Goal: Task Accomplishment & Management: Complete application form

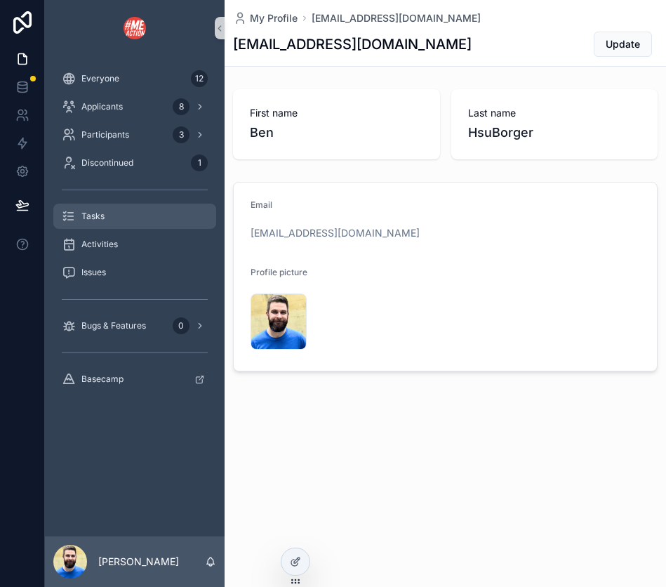
click at [95, 214] on span "Tasks" at bounding box center [92, 216] width 23 height 11
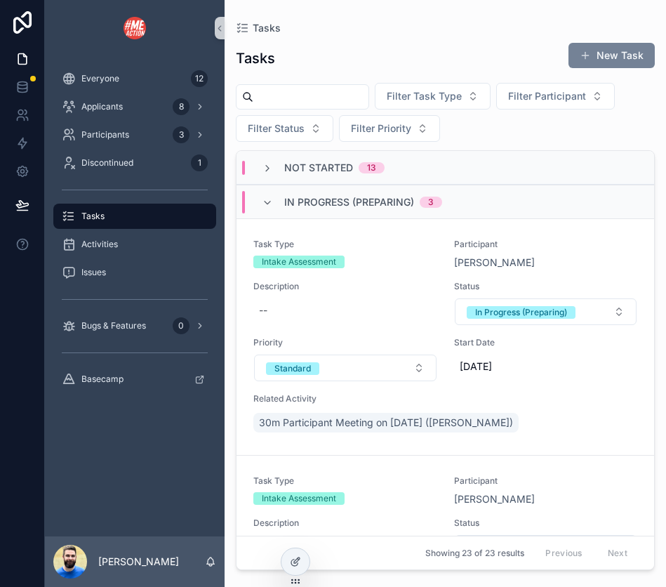
click at [599, 56] on button "New Task" at bounding box center [611, 55] width 86 height 25
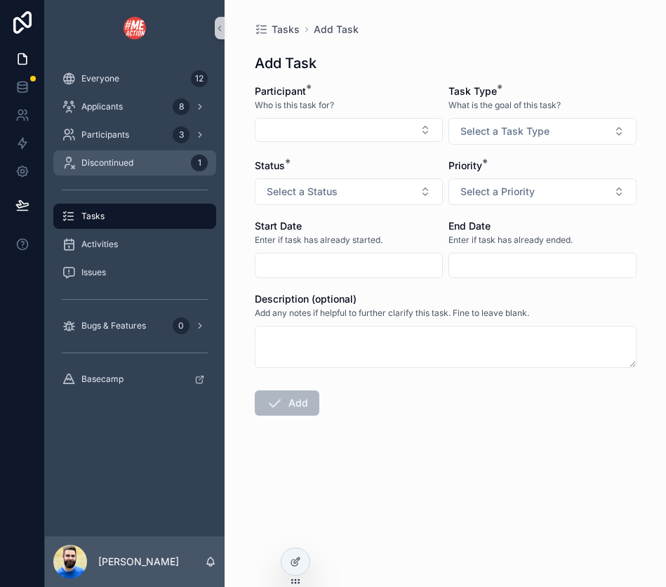
click at [119, 164] on span "Discontinued" at bounding box center [107, 162] width 52 height 11
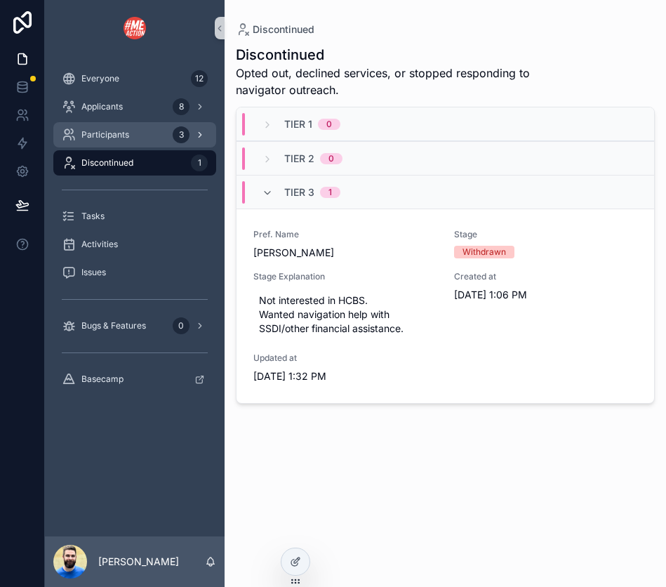
click at [113, 135] on span "Participants" at bounding box center [105, 134] width 48 height 11
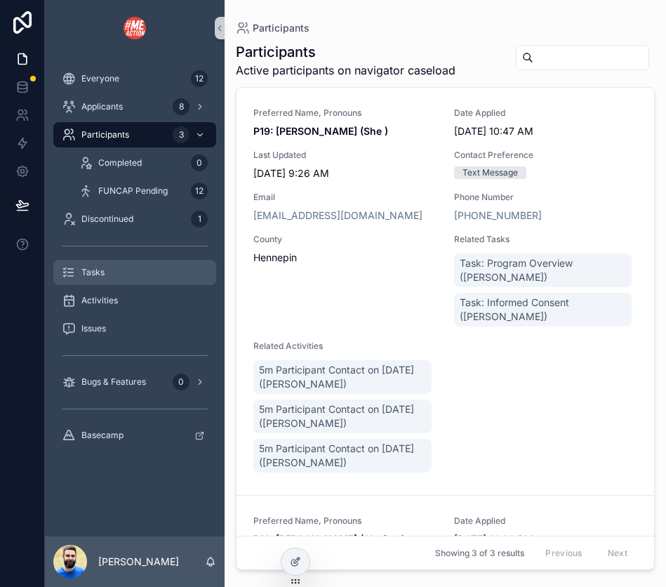
click at [106, 284] on link "Tasks" at bounding box center [134, 272] width 163 height 25
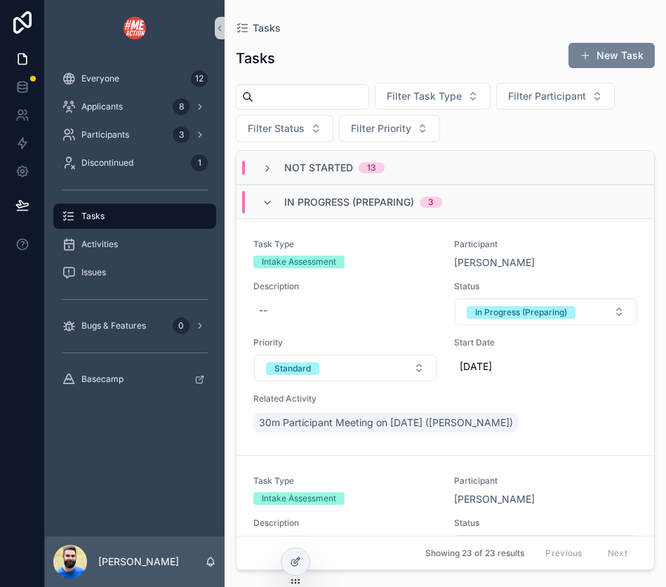
click at [641, 46] on button "New Task" at bounding box center [611, 55] width 86 height 25
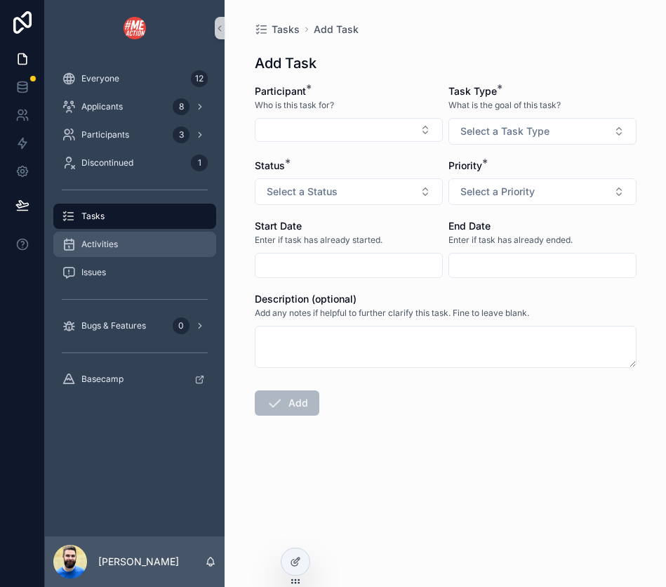
click at [123, 247] on div "Activities" at bounding box center [135, 244] width 146 height 22
